Goal: Information Seeking & Learning: Learn about a topic

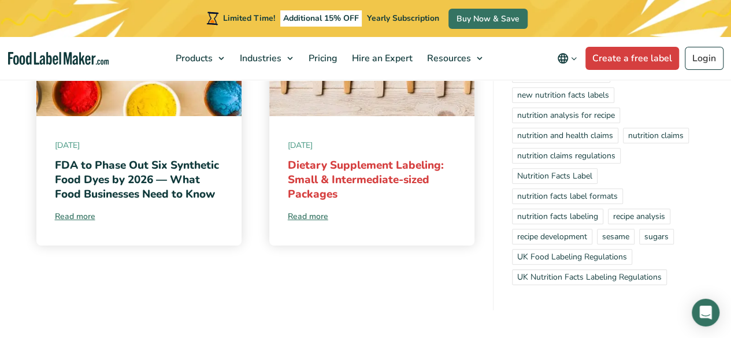
scroll to position [7510, 0]
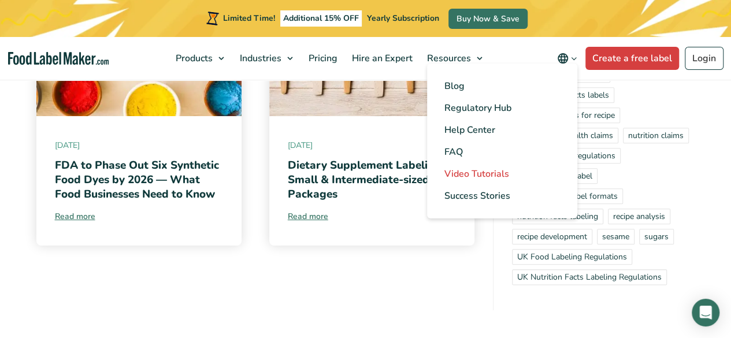
click at [459, 172] on span "Video Tutorials" at bounding box center [476, 174] width 65 height 13
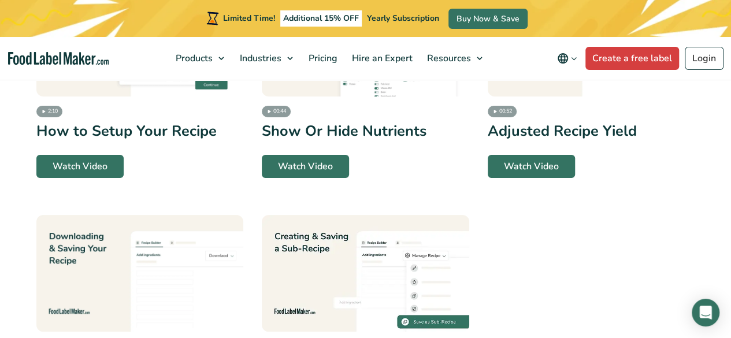
scroll to position [1990, 0]
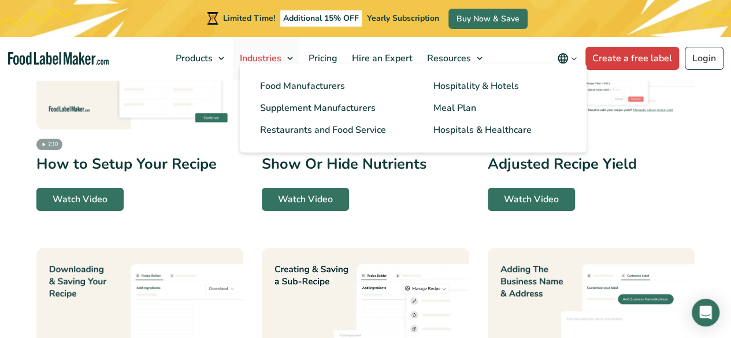
click at [291, 57] on link "Industries" at bounding box center [266, 58] width 66 height 43
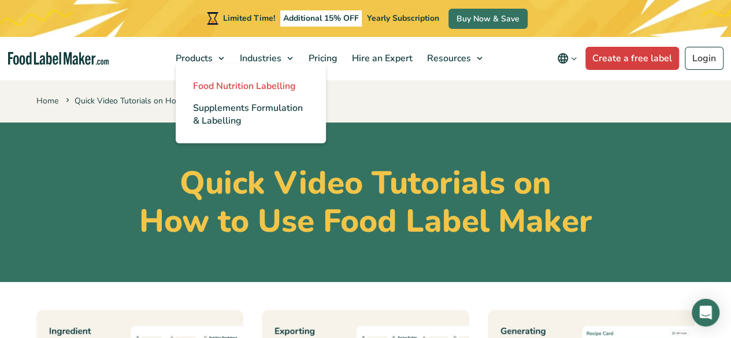
click at [236, 86] on span "Food Nutrition Labelling" at bounding box center [244, 86] width 103 height 13
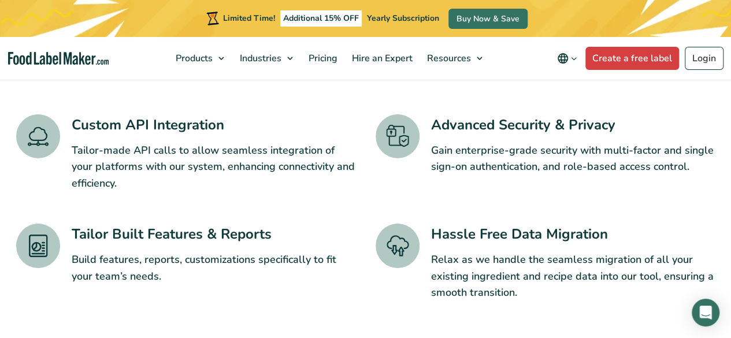
scroll to position [1849, 0]
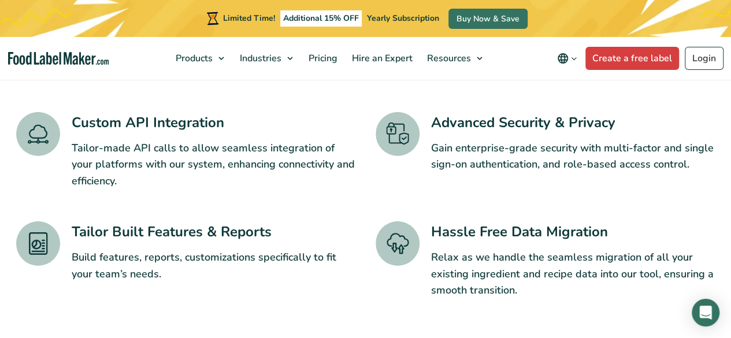
click at [576, 61] on icon "Change language" at bounding box center [574, 58] width 9 height 9
click at [420, 172] on div "Custom API Integration Tailor-made API calls to allow seamless integration of y…" at bounding box center [365, 205] width 699 height 187
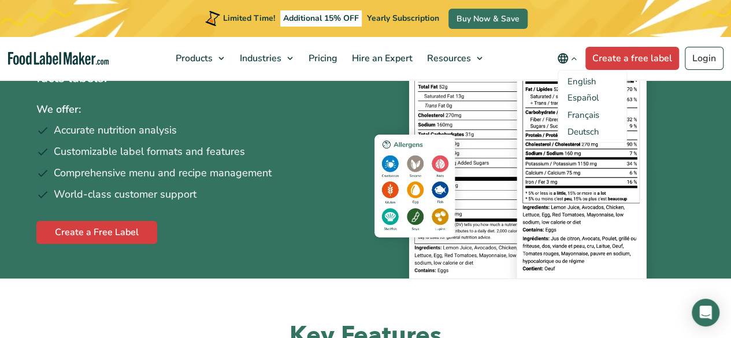
scroll to position [0, 0]
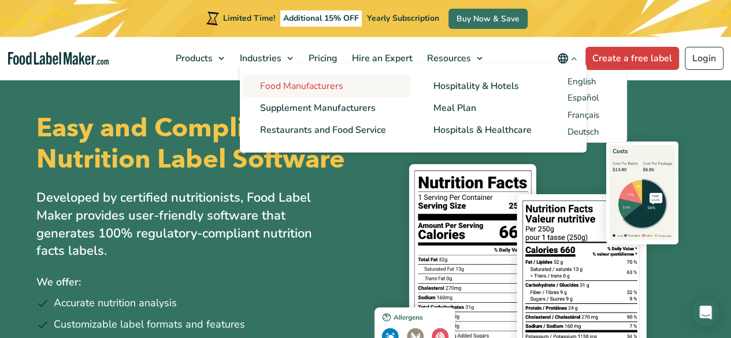
click at [283, 87] on span "Food Manufacturers" at bounding box center [301, 86] width 83 height 13
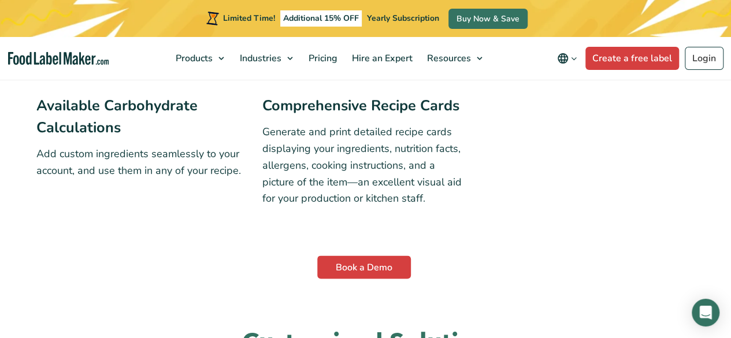
scroll to position [3189, 0]
